Goal: Task Accomplishment & Management: Use online tool/utility

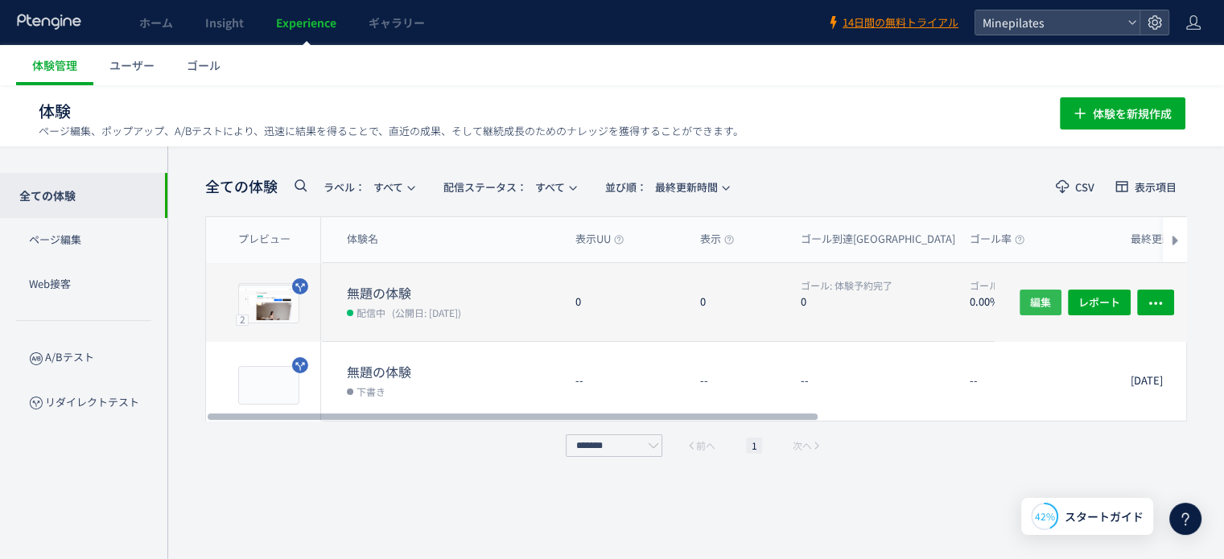
click at [1045, 299] on span "編集" at bounding box center [1040, 302] width 21 height 26
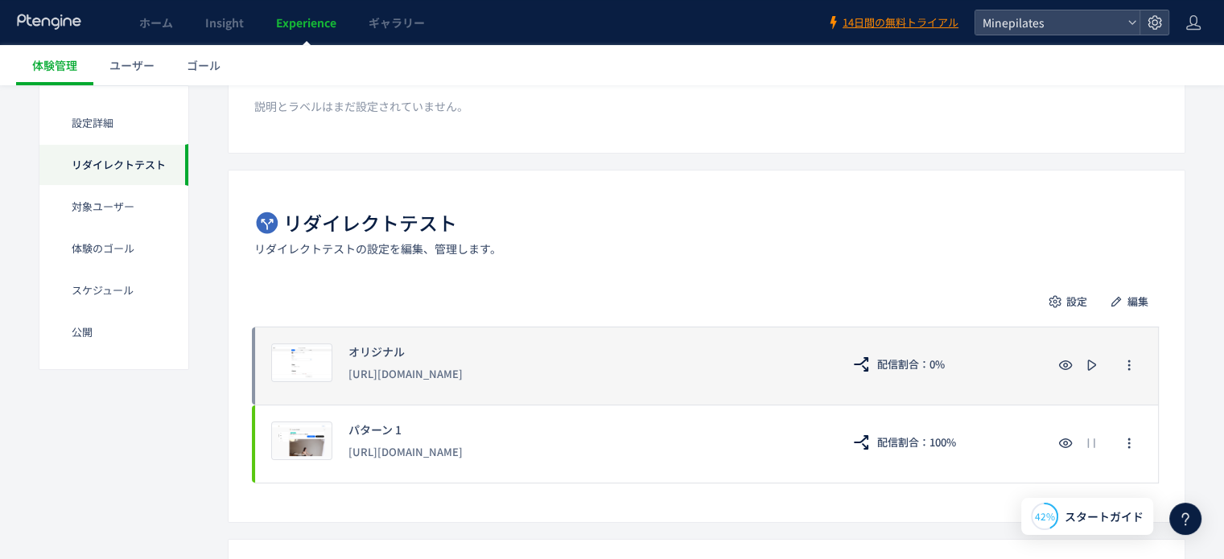
scroll to position [241, 0]
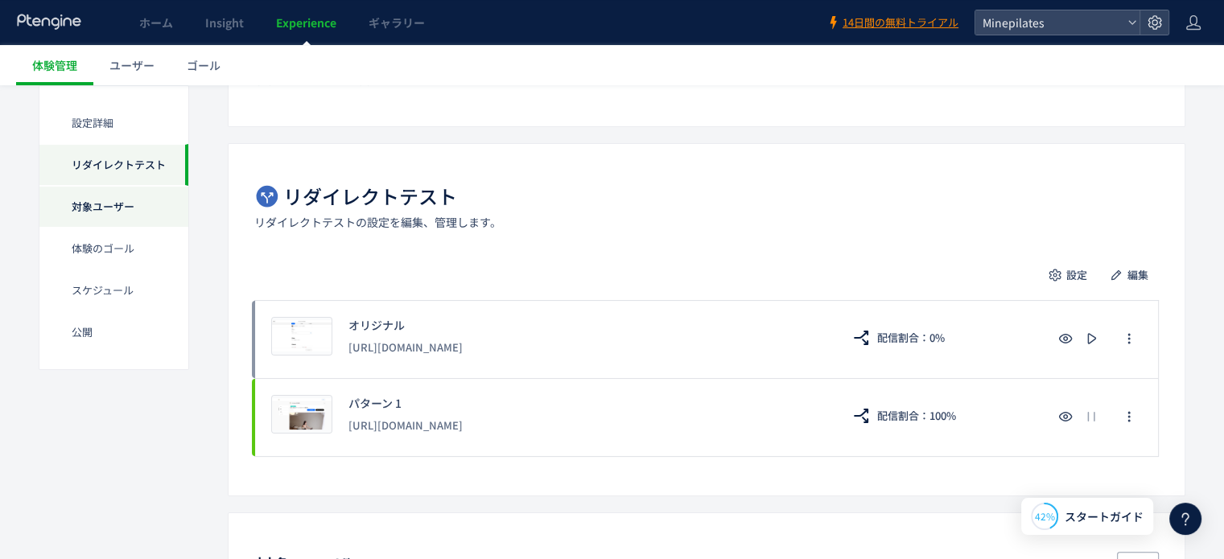
click at [87, 202] on div "対象ユーザー" at bounding box center [113, 207] width 149 height 42
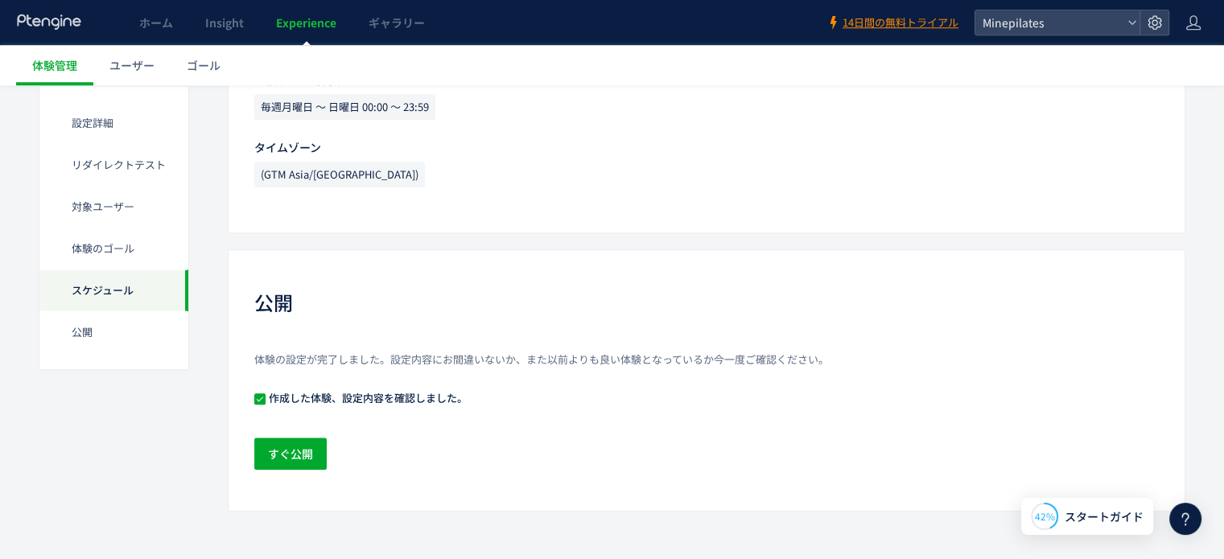
scroll to position [1029, 0]
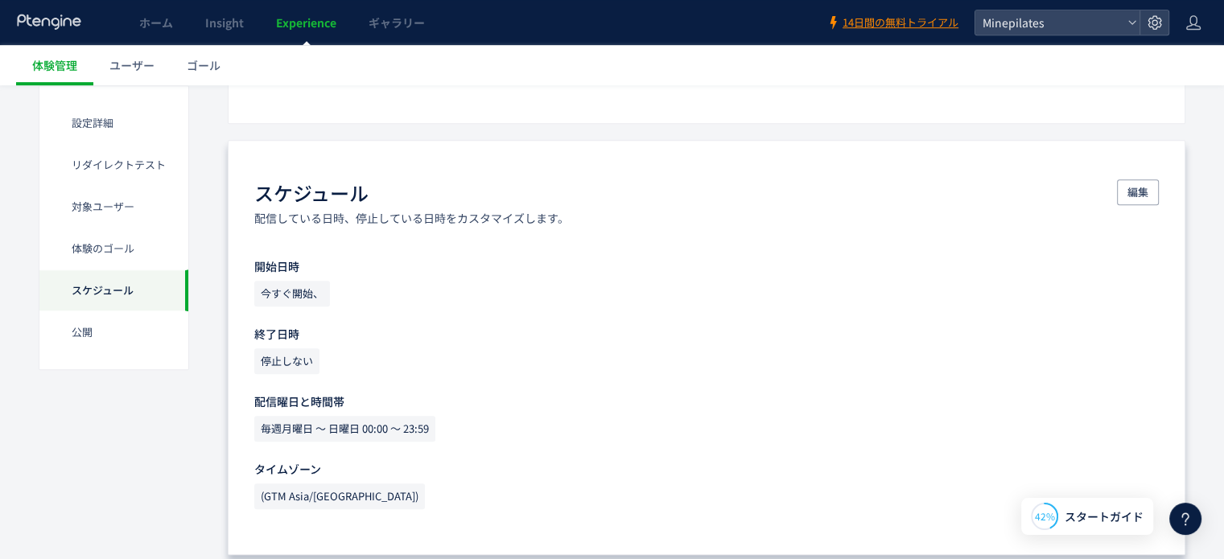
click at [298, 305] on div "今すぐ開始、" at bounding box center [706, 297] width 904 height 32
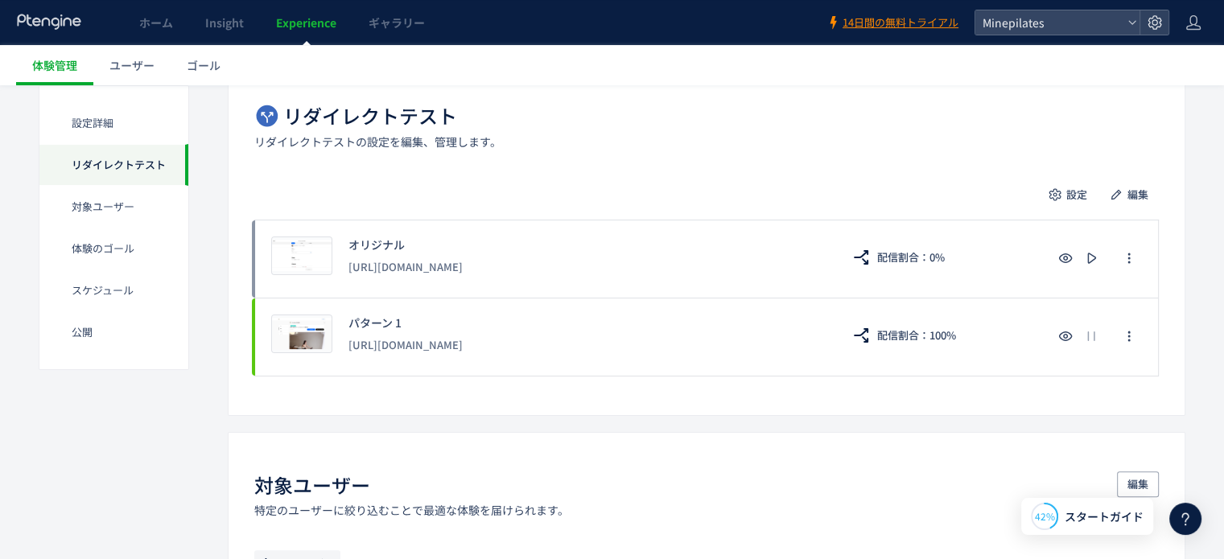
scroll to position [305, 0]
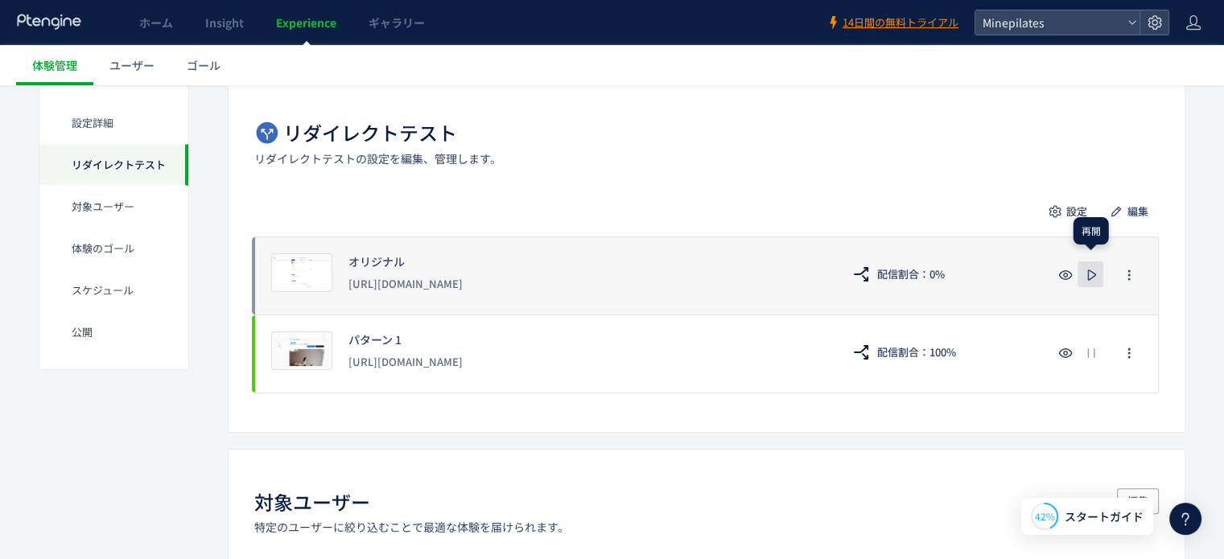
click at [1092, 276] on use "button" at bounding box center [1091, 274] width 9 height 11
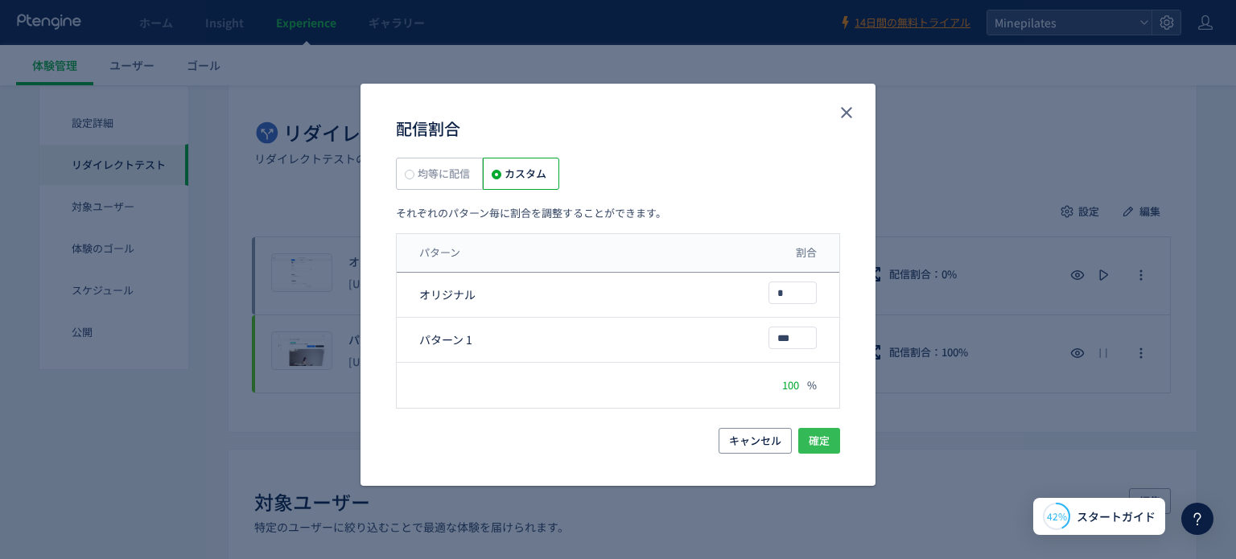
click at [811, 440] on span "確定" at bounding box center [818, 441] width 21 height 26
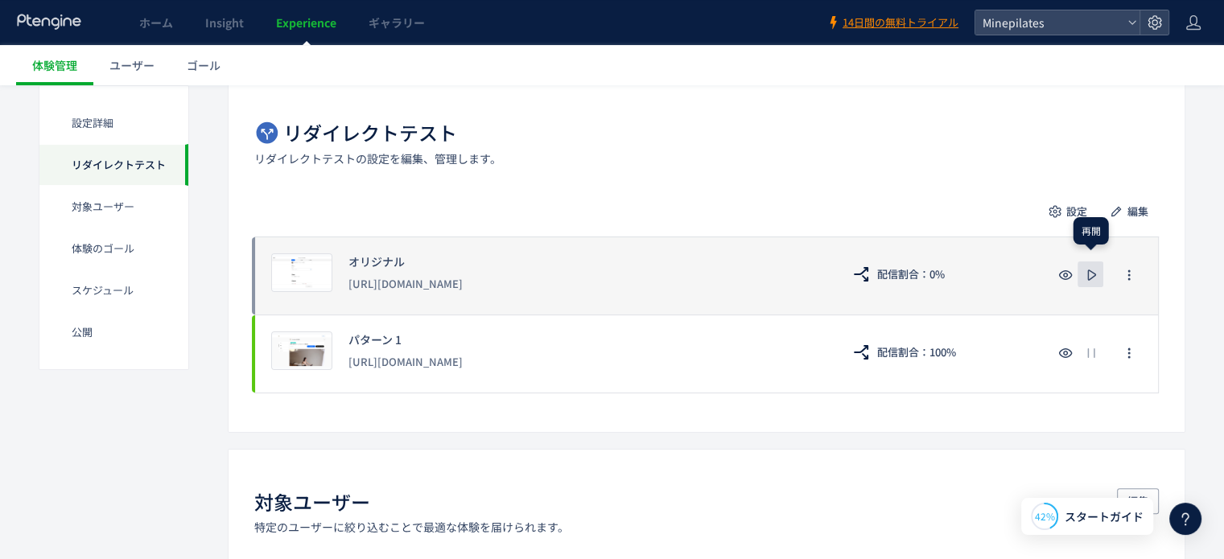
click at [1084, 275] on icon "button" at bounding box center [1090, 274] width 19 height 19
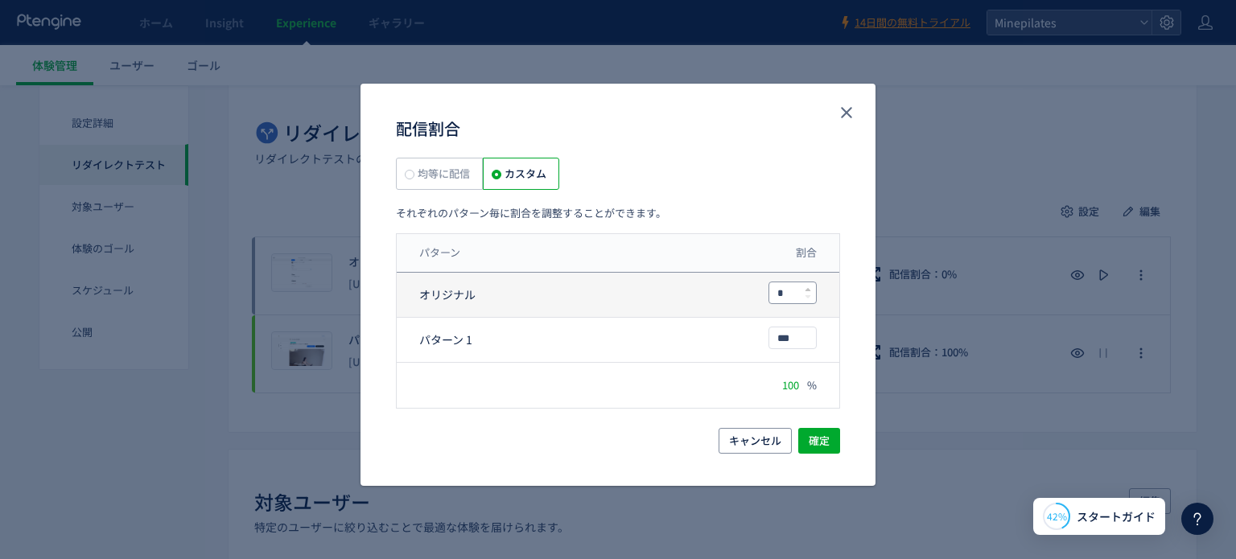
click at [796, 298] on input "*" at bounding box center [792, 292] width 47 height 21
click at [839, 115] on icon "close" at bounding box center [846, 112] width 19 height 19
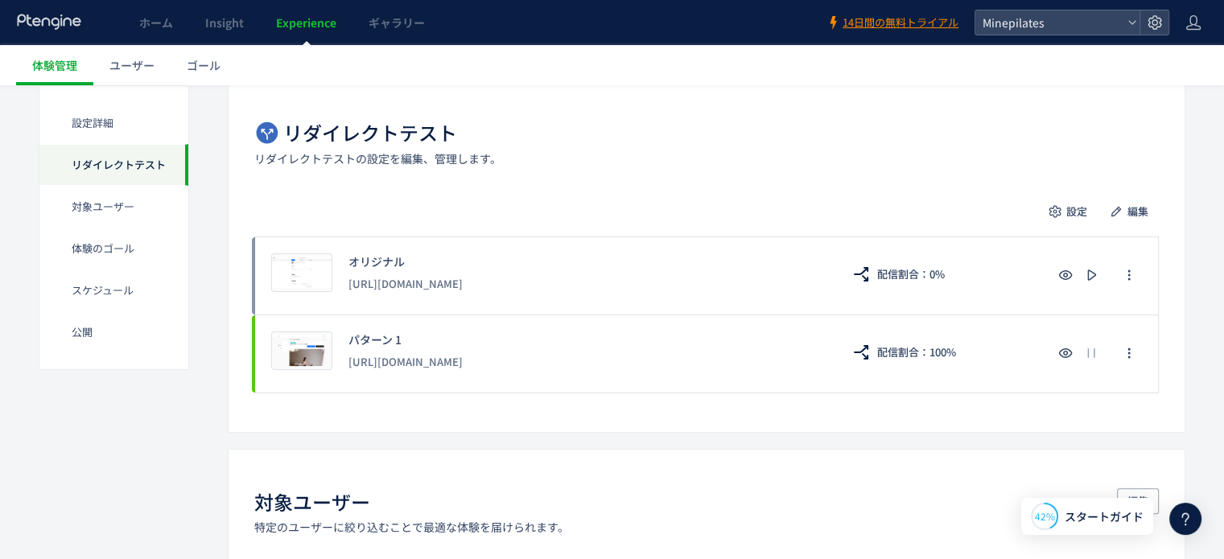
drag, startPoint x: 583, startPoint y: 358, endPoint x: 507, endPoint y: 397, distance: 85.6
click at [351, 354] on div "[URL][DOMAIN_NAME]" at bounding box center [586, 362] width 476 height 29
copy div "[URL][DOMAIN_NAME]"
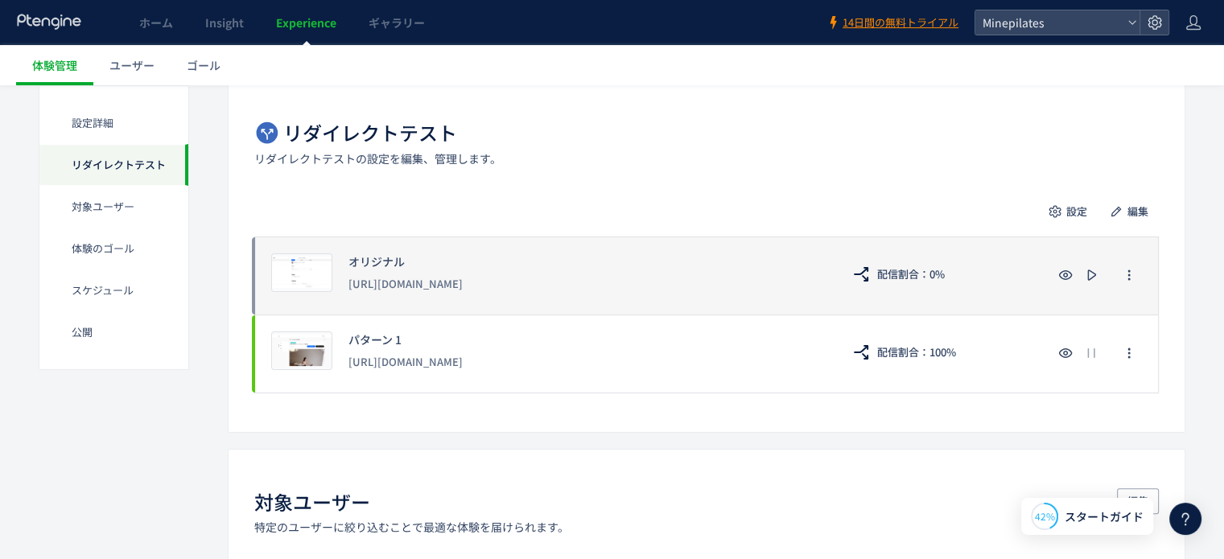
drag, startPoint x: 682, startPoint y: 280, endPoint x: 347, endPoint y: 280, distance: 335.5
click at [347, 280] on div "プレビュー オリジナル [URL][DOMAIN_NAME] 配信割合：0%" at bounding box center [706, 276] width 904 height 78
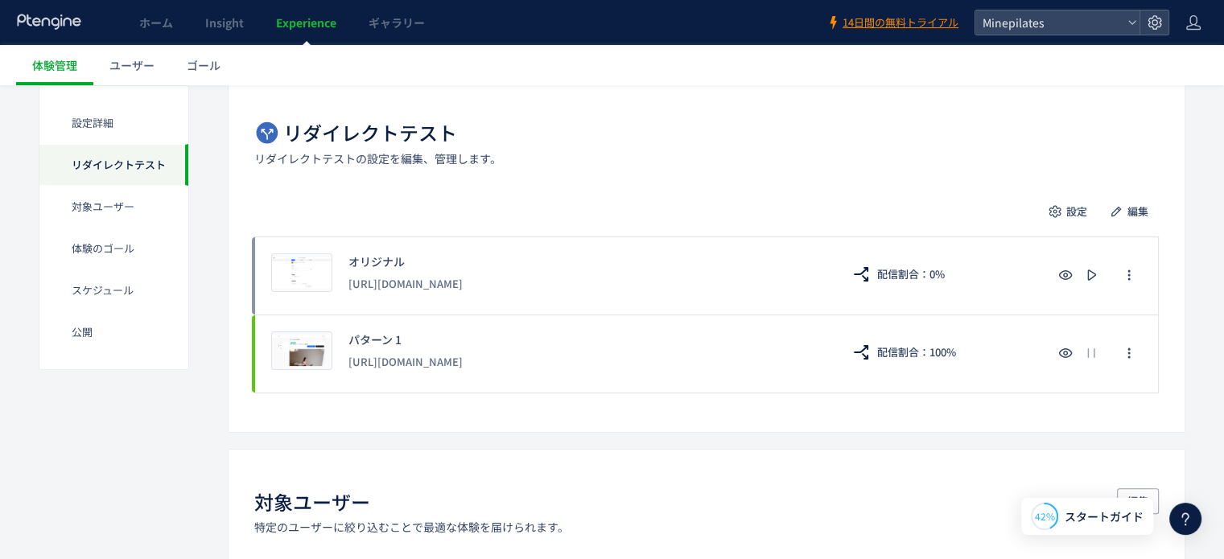
copy div "[URL][DOMAIN_NAME]"
